Goal: Find specific page/section: Find specific page/section

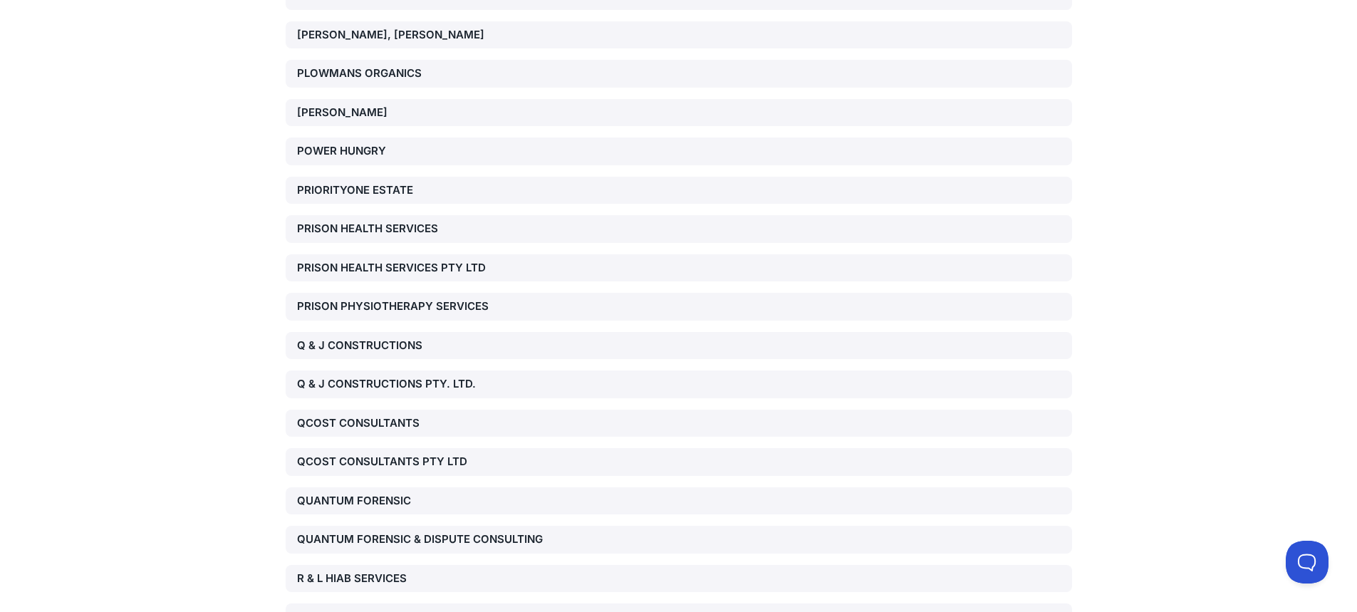
scroll to position [12451, 0]
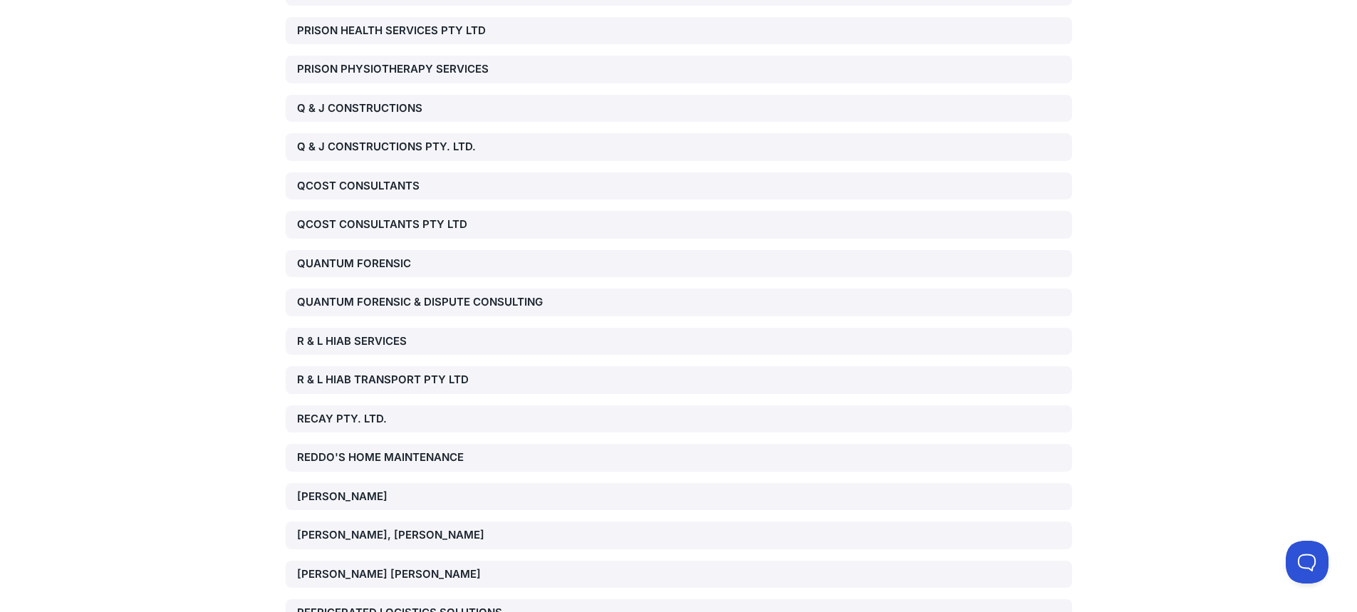
click at [370, 527] on div "[PERSON_NAME], [PERSON_NAME]" at bounding box center [422, 535] width 251 height 16
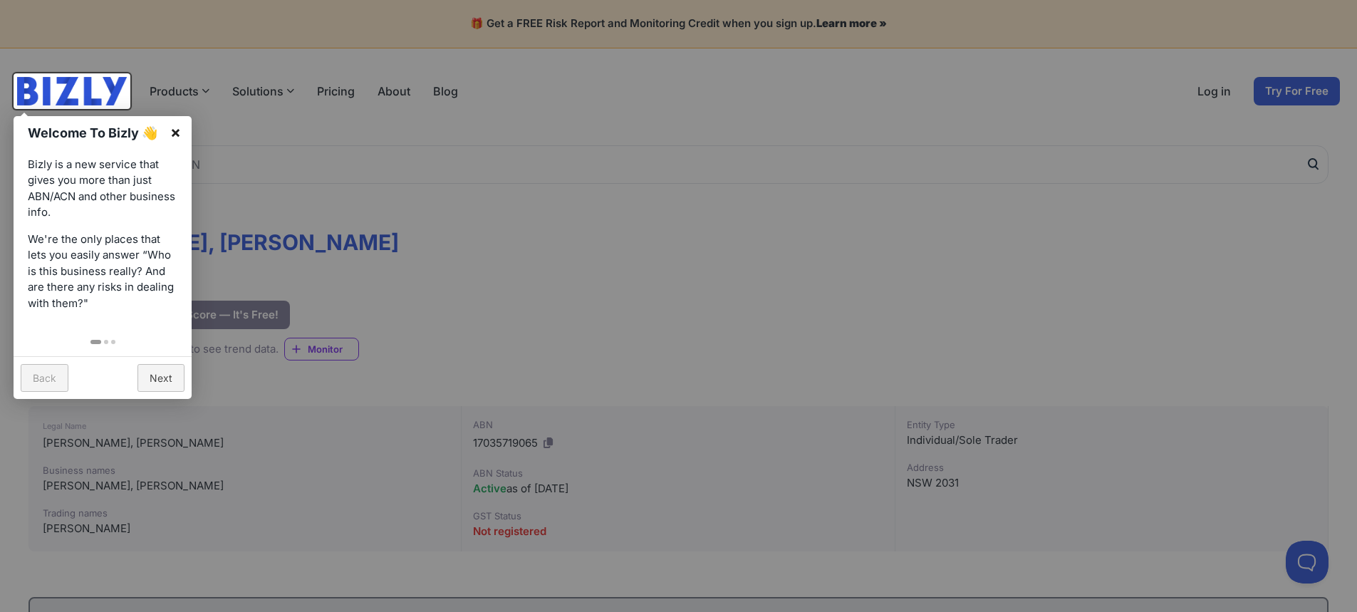
click at [180, 130] on link "×" at bounding box center [176, 132] width 32 height 32
